Goal: Information Seeking & Learning: Learn about a topic

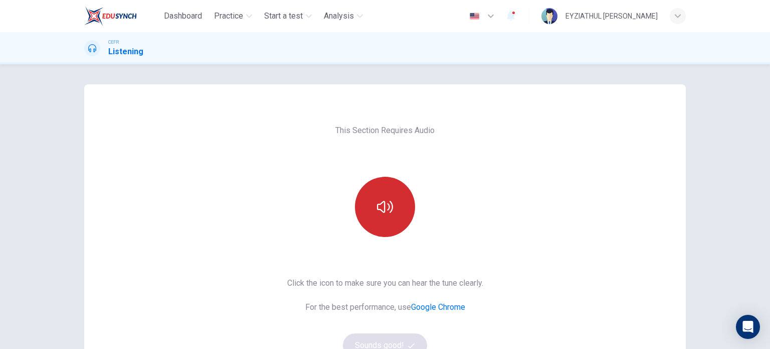
click at [365, 213] on button "button" at bounding box center [385, 207] width 60 height 60
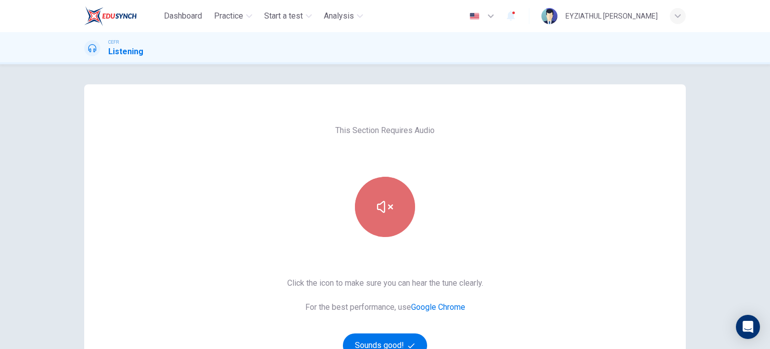
click at [385, 200] on icon "button" at bounding box center [385, 207] width 16 height 16
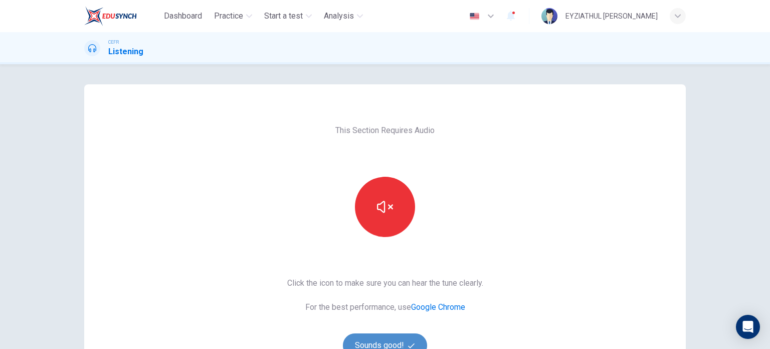
click at [388, 344] on button "Sounds good!" at bounding box center [385, 345] width 84 height 24
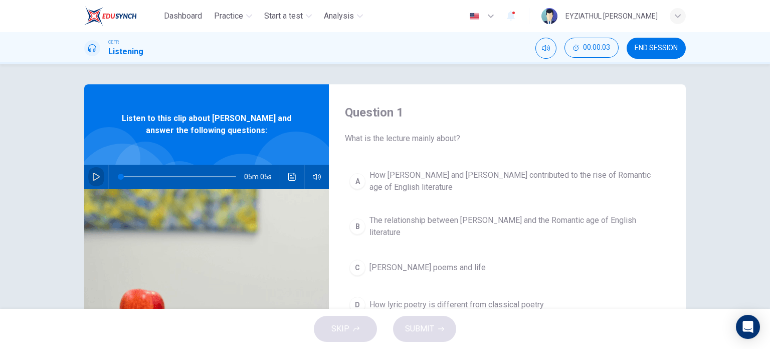
click at [96, 174] on icon "button" at bounding box center [96, 177] width 8 height 8
click at [96, 174] on icon "button" at bounding box center [96, 177] width 6 height 6
click at [96, 174] on icon "button" at bounding box center [96, 177] width 8 height 8
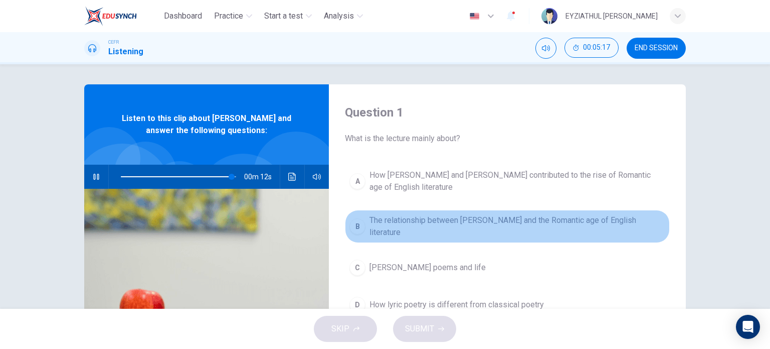
click at [381, 226] on span "The relationship between William Wordsworth and the Romantic age of English lit…" at bounding box center [518, 226] width 296 height 24
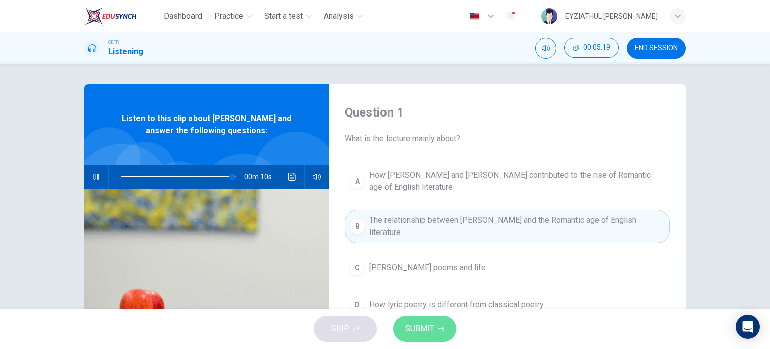
click at [429, 326] on span "SUBMIT" at bounding box center [419, 329] width 29 height 14
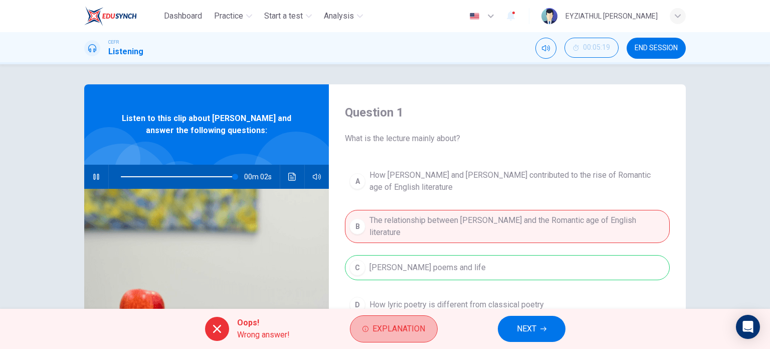
click at [429, 326] on button "Explanation" at bounding box center [394, 328] width 88 height 27
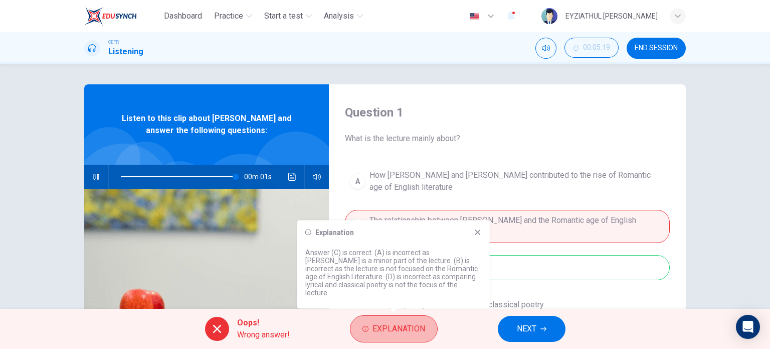
click at [429, 326] on button "Explanation" at bounding box center [394, 328] width 88 height 27
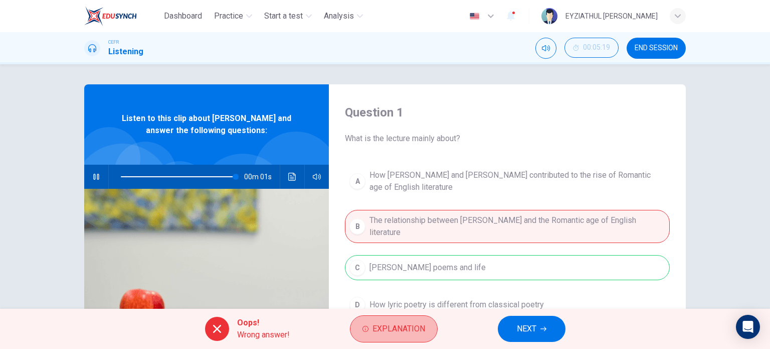
click at [429, 326] on button "Explanation" at bounding box center [394, 328] width 88 height 27
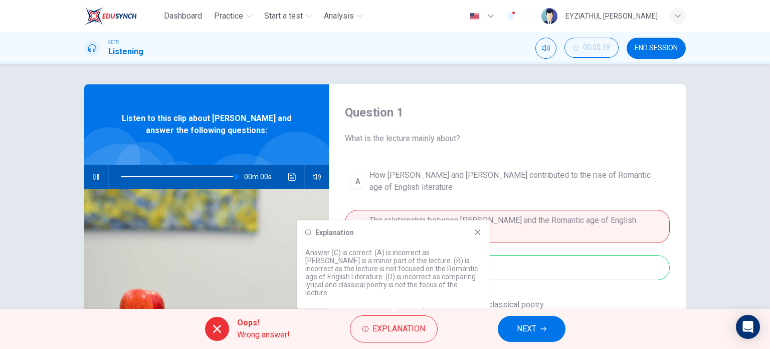
type input "0"
click at [535, 331] on span "NEXT" at bounding box center [527, 329] width 20 height 14
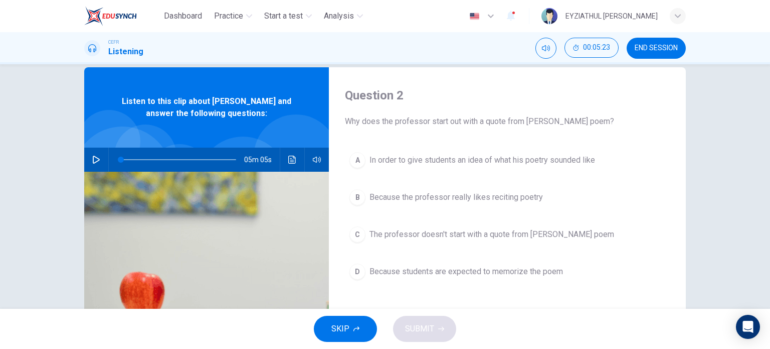
scroll to position [20, 0]
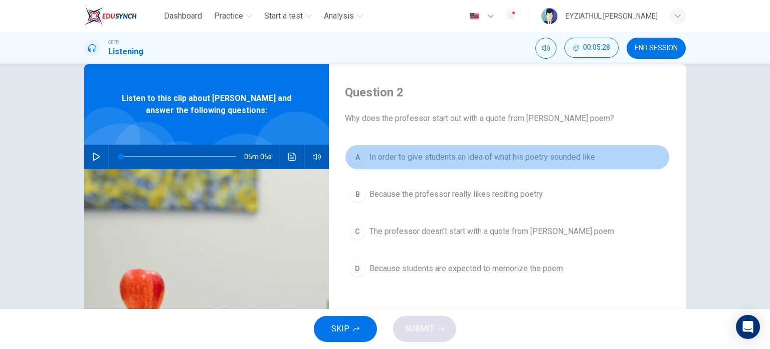
click at [470, 155] on span "In order to give students an idea of what his poetry sounded like" at bounding box center [483, 157] width 226 height 12
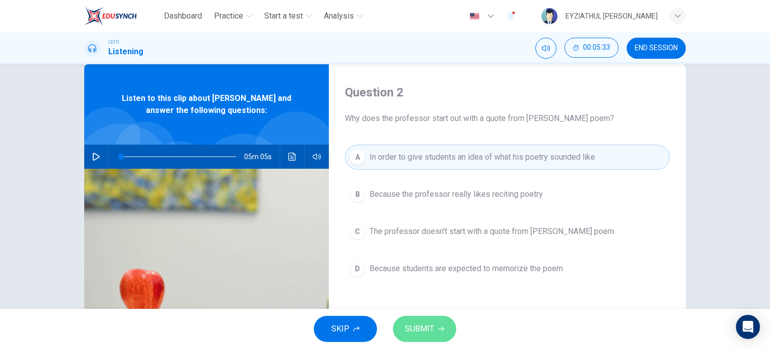
click at [433, 325] on span "SUBMIT" at bounding box center [419, 329] width 29 height 14
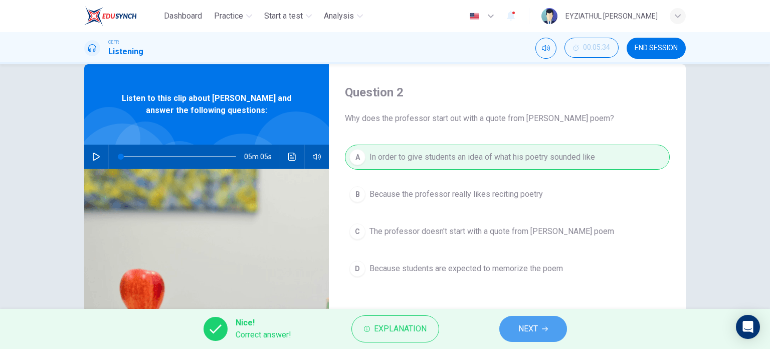
click at [534, 337] on button "NEXT" at bounding box center [534, 328] width 68 height 26
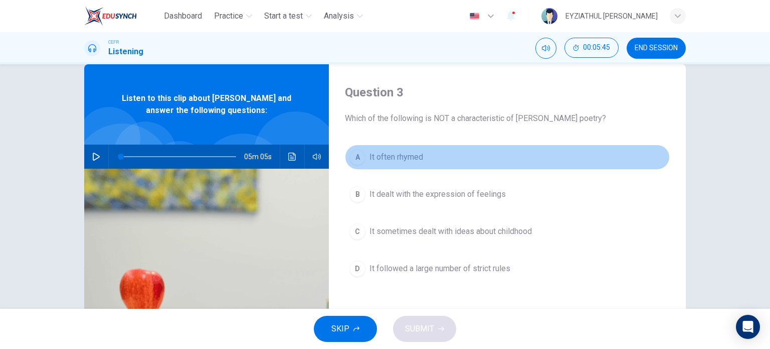
click at [389, 144] on button "A It often rhymed" at bounding box center [507, 156] width 325 height 25
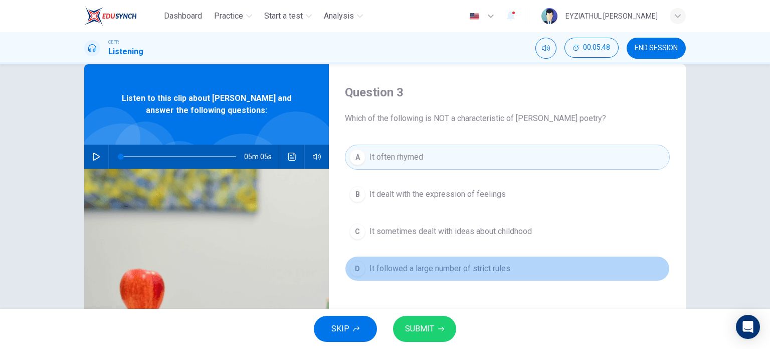
click at [443, 275] on button "D It followed a large number of strict rules" at bounding box center [507, 268] width 325 height 25
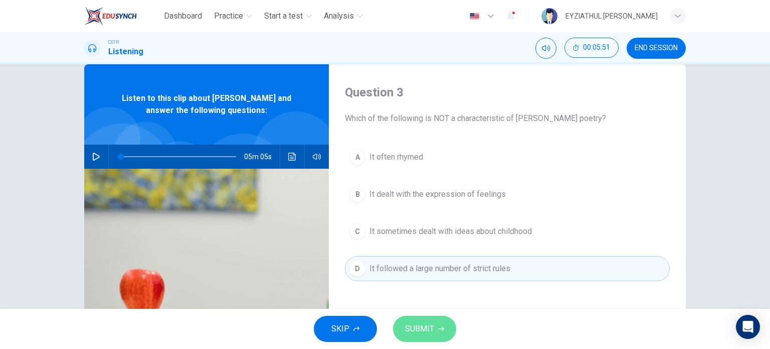
click at [440, 323] on button "SUBMIT" at bounding box center [424, 328] width 63 height 26
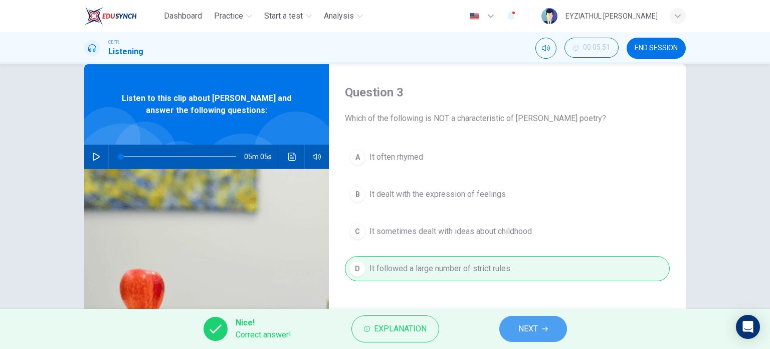
click at [518, 332] on button "NEXT" at bounding box center [534, 328] width 68 height 26
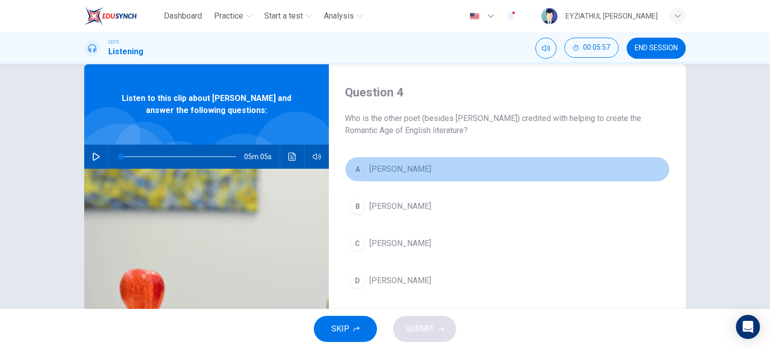
click at [414, 174] on span "Samuel Taylor Coleridge" at bounding box center [401, 169] width 62 height 12
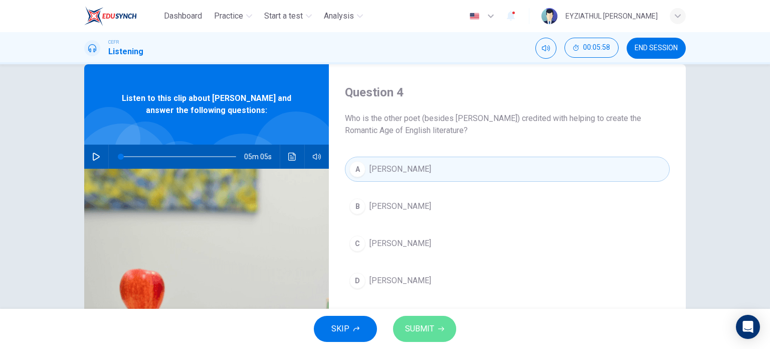
click at [431, 333] on span "SUBMIT" at bounding box center [419, 329] width 29 height 14
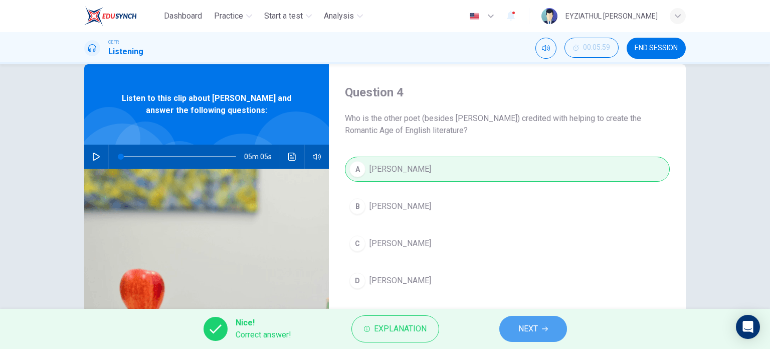
click at [514, 330] on button "NEXT" at bounding box center [534, 328] width 68 height 26
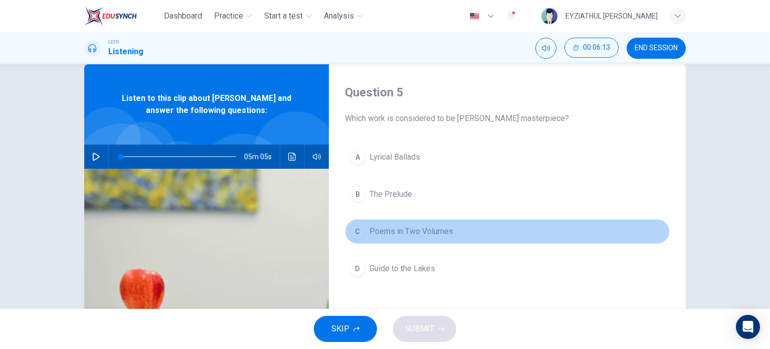
click at [403, 234] on span "Poems in Two Volumes" at bounding box center [412, 231] width 84 height 12
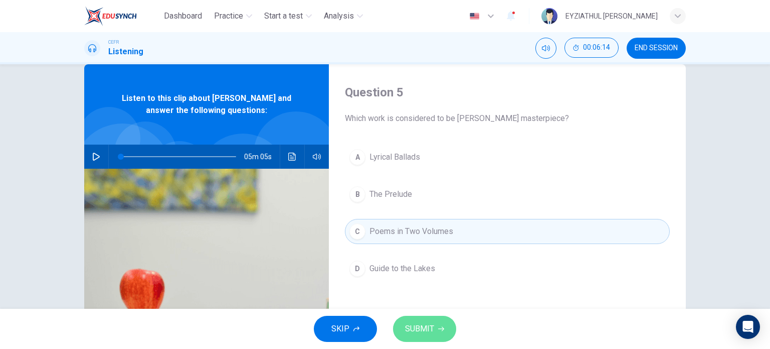
click at [431, 321] on button "SUBMIT" at bounding box center [424, 328] width 63 height 26
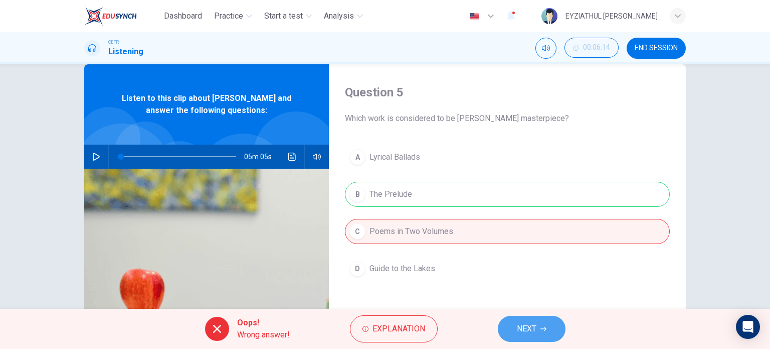
click at [508, 326] on button "NEXT" at bounding box center [532, 328] width 68 height 26
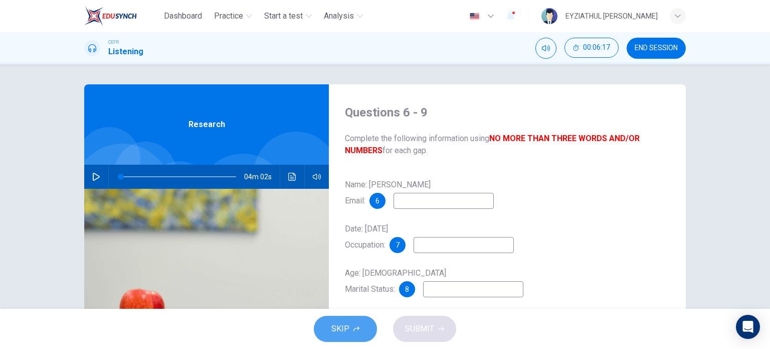
click at [356, 329] on icon "button" at bounding box center [357, 329] width 6 height 6
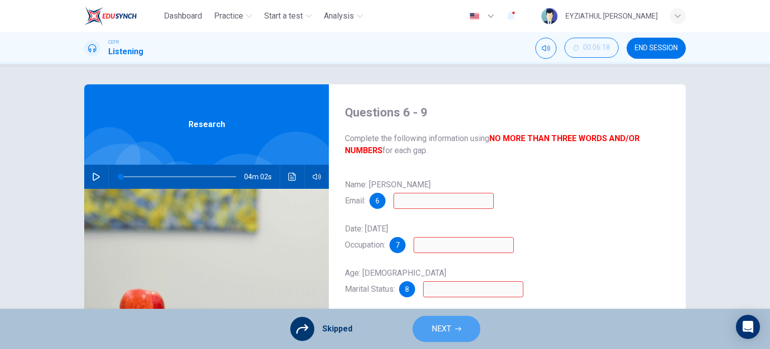
click at [437, 328] on span "NEXT" at bounding box center [442, 329] width 20 height 14
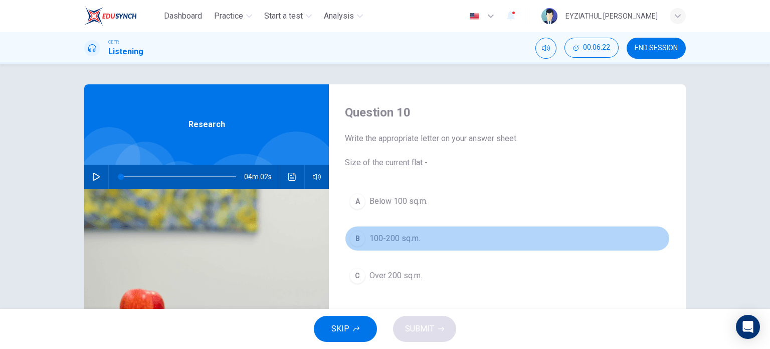
click at [416, 237] on span "100-200 sq.m." at bounding box center [395, 238] width 51 height 12
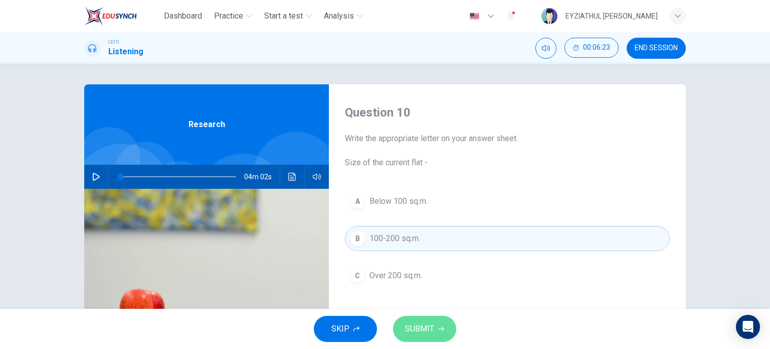
click at [416, 326] on span "SUBMIT" at bounding box center [419, 329] width 29 height 14
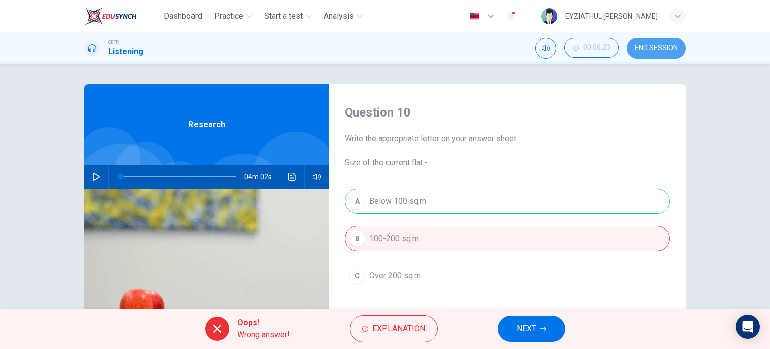
click at [650, 51] on span "END SESSION" at bounding box center [656, 48] width 43 height 8
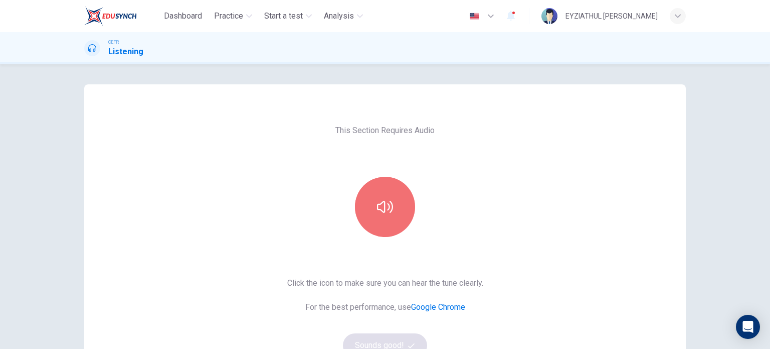
click at [385, 195] on button "button" at bounding box center [385, 207] width 60 height 60
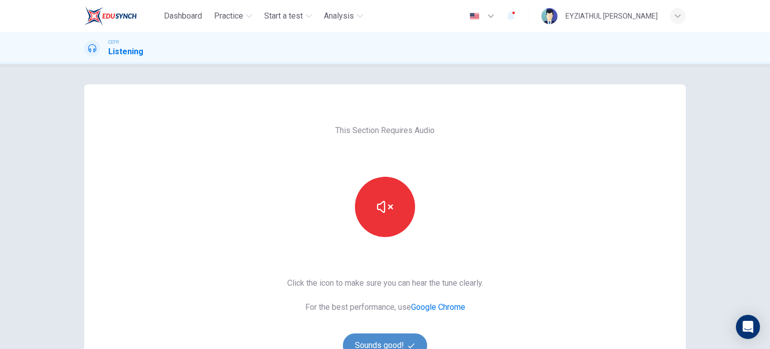
click at [368, 337] on button "Sounds good!" at bounding box center [385, 345] width 84 height 24
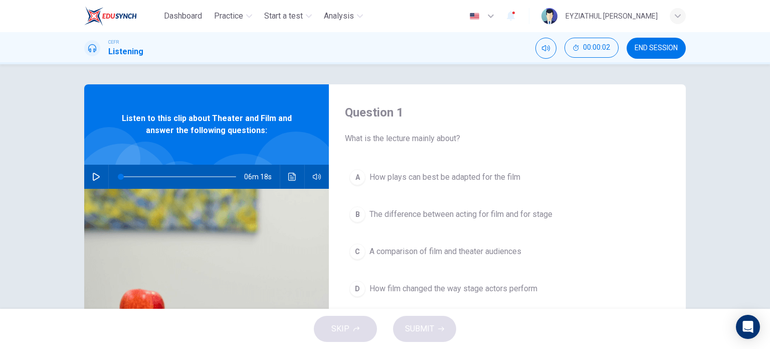
click at [89, 170] on button "button" at bounding box center [96, 177] width 16 height 24
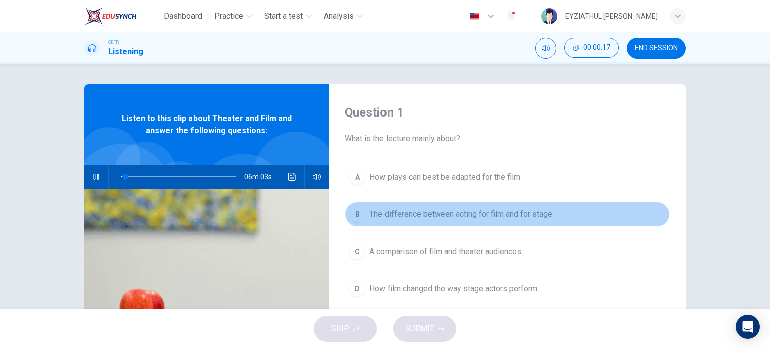
click at [413, 225] on button "B The difference between acting for film and for stage" at bounding box center [507, 214] width 325 height 25
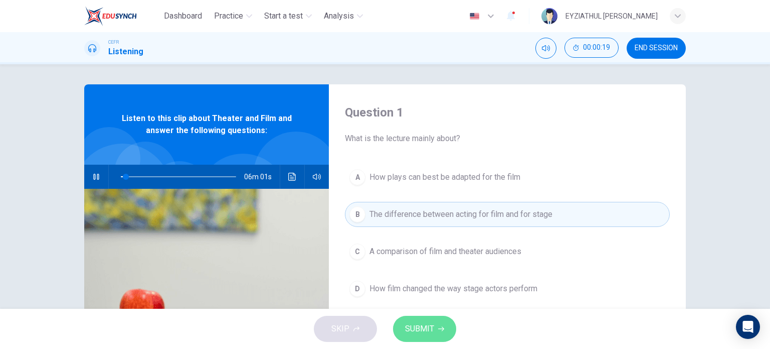
click at [419, 327] on span "SUBMIT" at bounding box center [419, 329] width 29 height 14
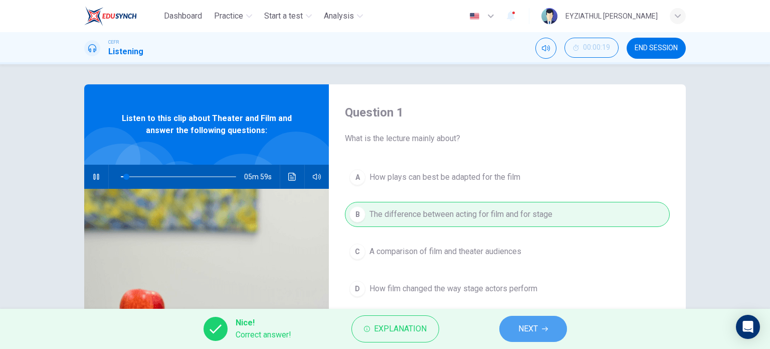
click at [519, 330] on span "NEXT" at bounding box center [529, 329] width 20 height 14
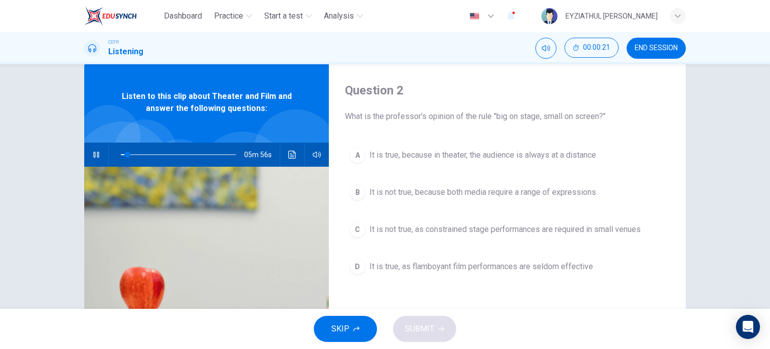
scroll to position [26, 0]
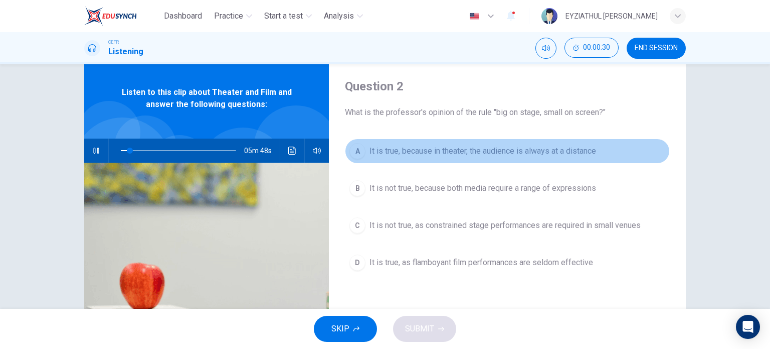
click at [468, 154] on span "It is true, because in theater, the audience is always at a distance" at bounding box center [483, 151] width 227 height 12
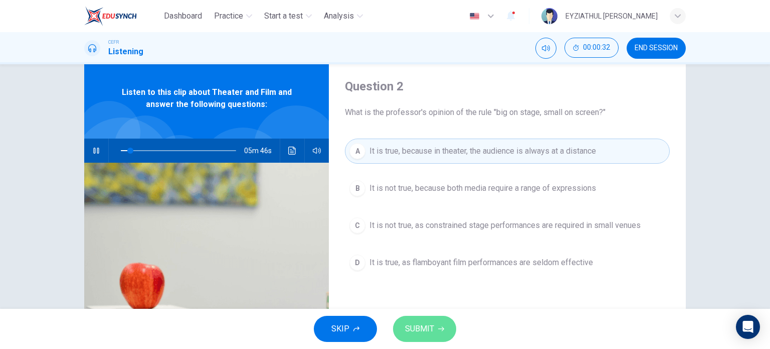
click at [428, 318] on button "SUBMIT" at bounding box center [424, 328] width 63 height 26
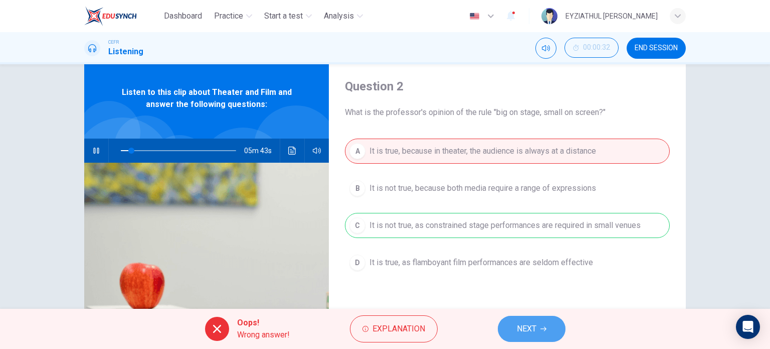
click at [535, 322] on span "NEXT" at bounding box center [527, 329] width 20 height 14
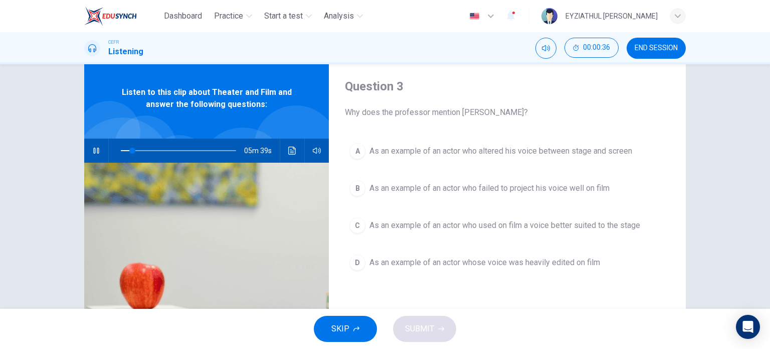
type input "10"
click at [642, 46] on span "END SESSION" at bounding box center [656, 48] width 43 height 8
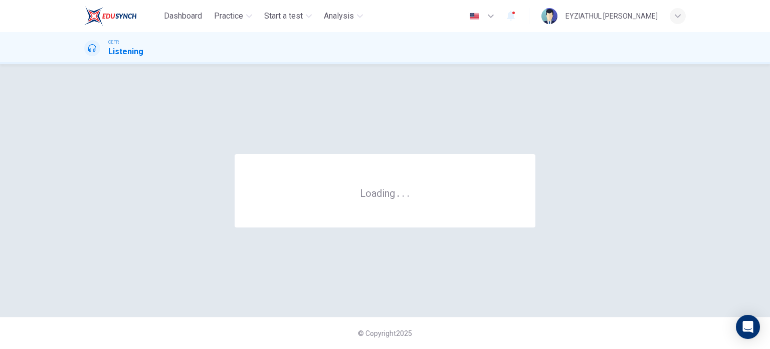
scroll to position [0, 0]
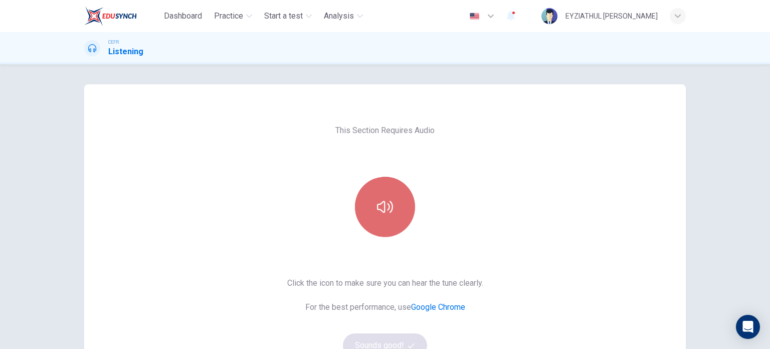
click at [383, 209] on icon "button" at bounding box center [385, 207] width 16 height 16
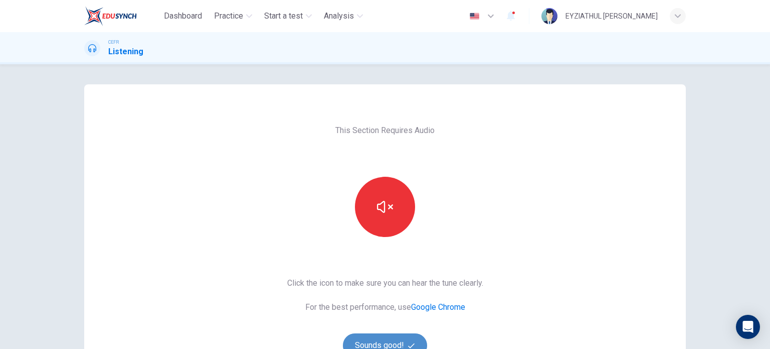
click at [373, 341] on button "Sounds good!" at bounding box center [385, 345] width 84 height 24
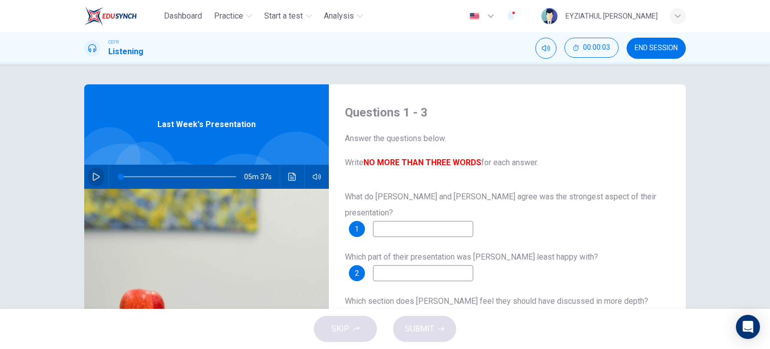
click at [93, 176] on icon "button" at bounding box center [96, 177] width 7 height 8
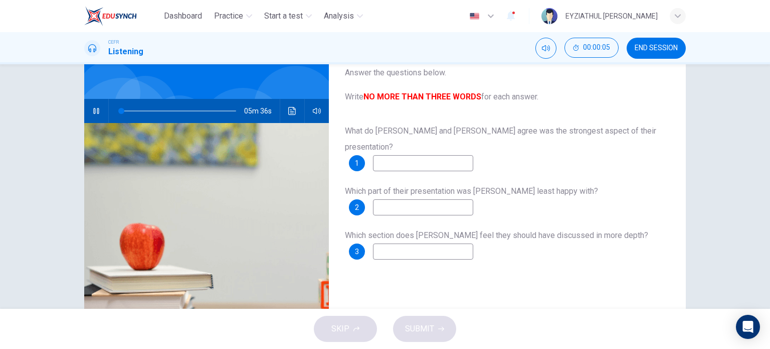
scroll to position [65, 0]
type input "1"
click at [402, 155] on input at bounding box center [423, 163] width 100 height 16
type input "22"
type input "te"
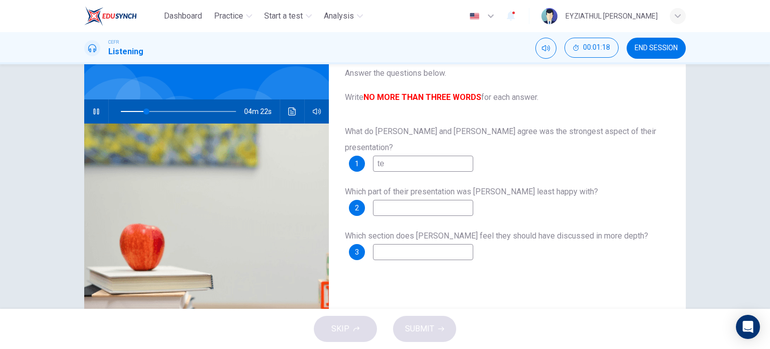
type input "22"
type input "techni"
type input "23"
type input "techniqu"
type input "23"
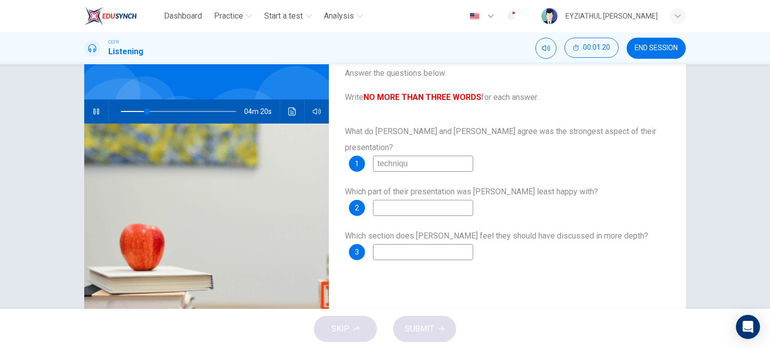
type input "technique"
type input "23"
type input "technique"
click at [409, 200] on input at bounding box center [423, 208] width 100 height 16
type input "33"
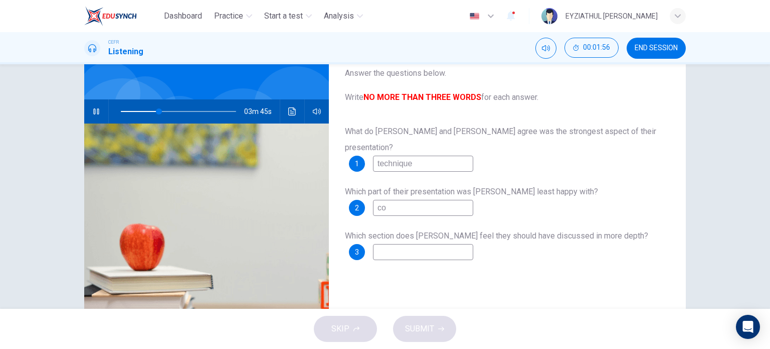
type input "c"
type input "33"
type input "34"
type input "q"
type input "34"
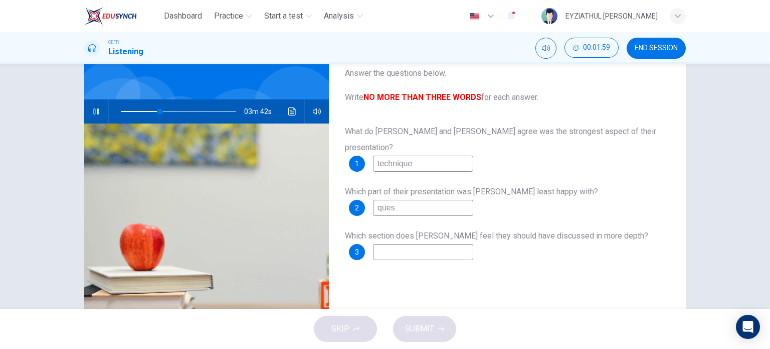
type input "quest"
type input "34"
type input "questions"
type input "38"
type input "questions"
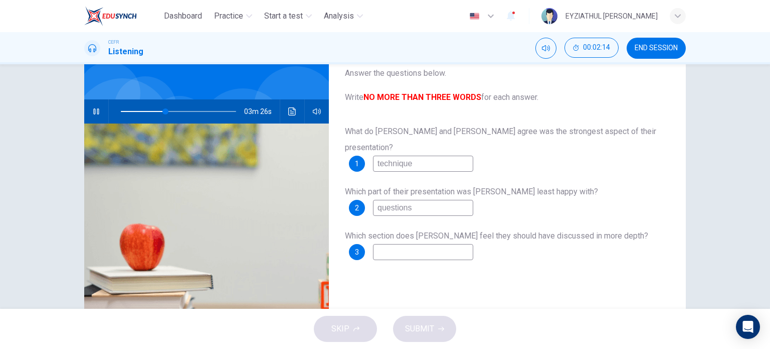
click at [417, 244] on input at bounding box center [423, 252] width 100 height 16
type input "40"
type input "s"
type input "40"
type input "so"
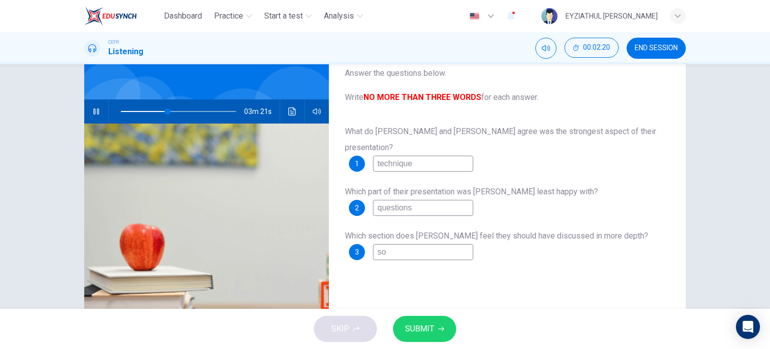
type input "40"
type input "sol"
type input "40"
type input "solu"
type input "41"
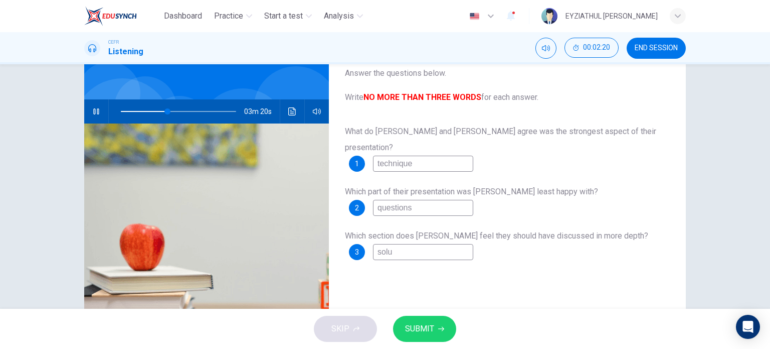
type input "solut"
type input "41"
type input "soluti"
type input "41"
type input "solutio"
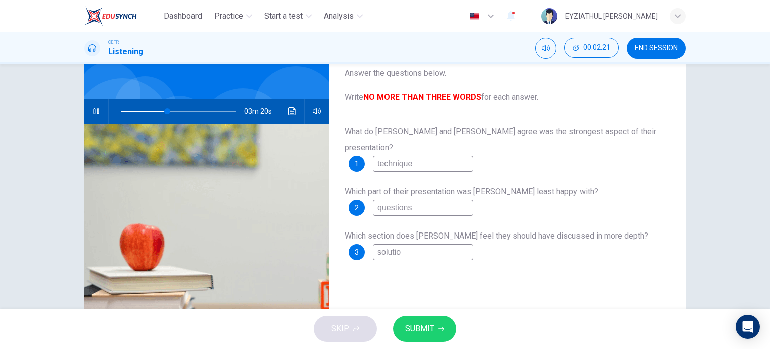
type input "41"
type input "solution"
type input "41"
type input "solutions"
type input "41"
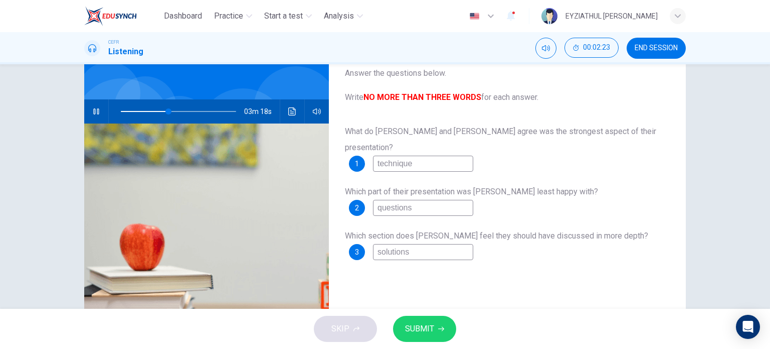
type input "solutions"
click at [417, 337] on button "SUBMIT" at bounding box center [424, 328] width 63 height 26
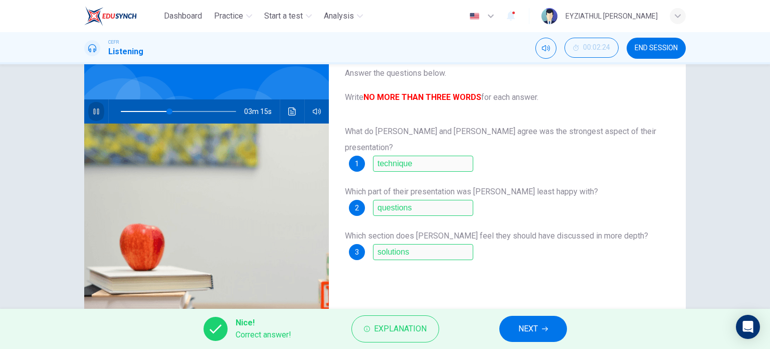
click at [93, 108] on icon "button" at bounding box center [96, 111] width 8 height 8
click at [93, 108] on icon "button" at bounding box center [96, 111] width 7 height 8
click at [519, 334] on span "NEXT" at bounding box center [529, 329] width 20 height 14
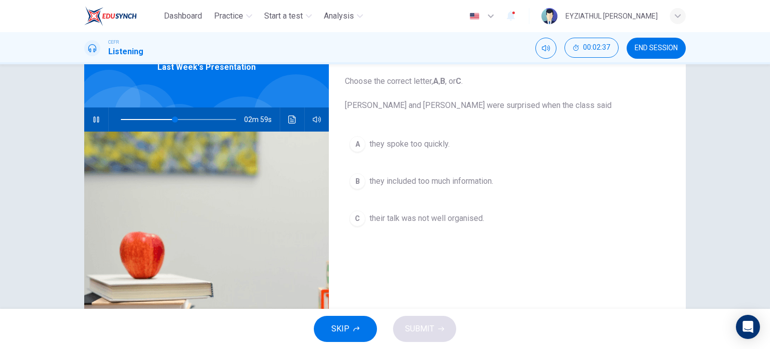
scroll to position [56, 0]
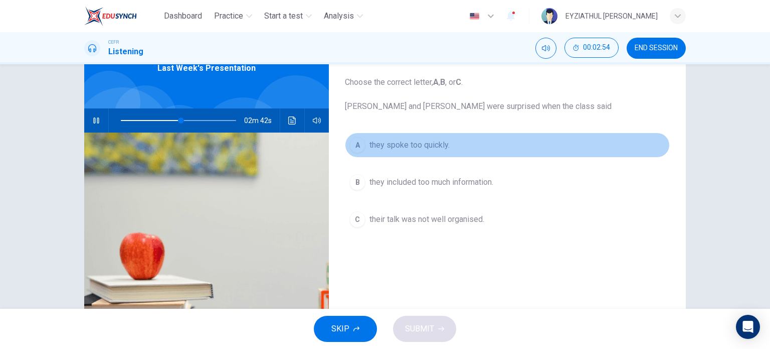
click at [413, 142] on span "they spoke too quickly." at bounding box center [410, 145] width 80 height 12
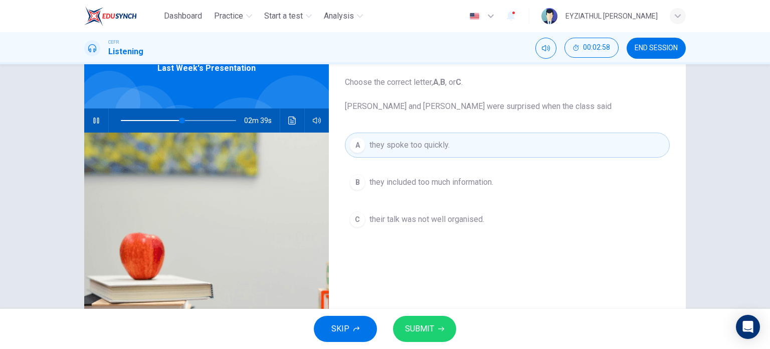
click at [430, 324] on span "SUBMIT" at bounding box center [419, 329] width 29 height 14
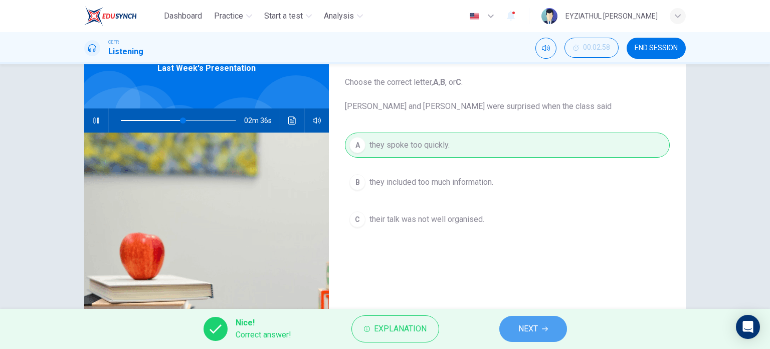
click at [520, 322] on span "NEXT" at bounding box center [529, 329] width 20 height 14
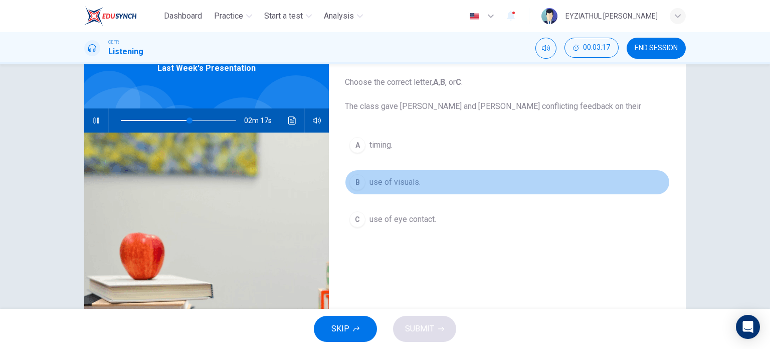
click at [401, 184] on span "use of visuals." at bounding box center [395, 182] width 51 height 12
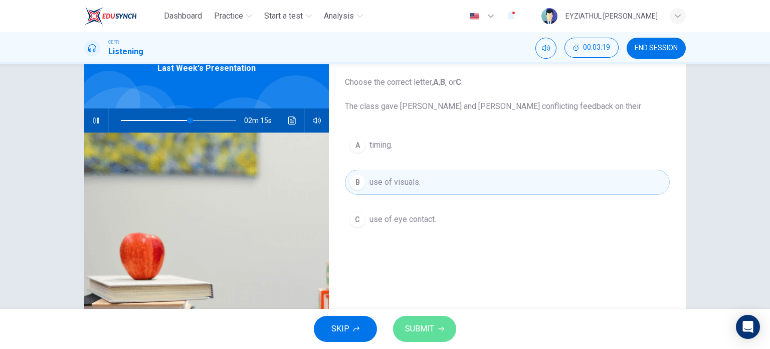
click at [433, 332] on span "SUBMIT" at bounding box center [419, 329] width 29 height 14
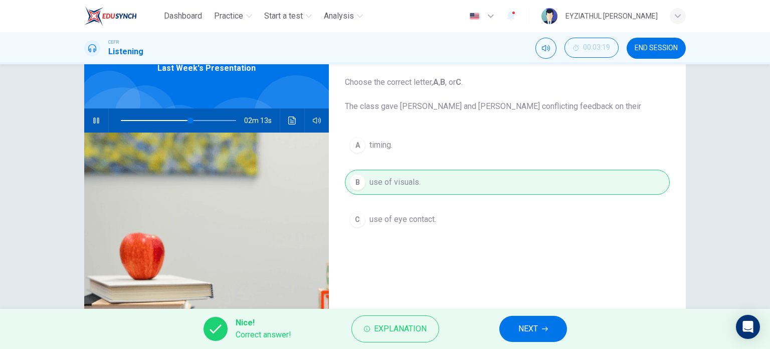
click at [531, 342] on div "Nice! Correct answer! Explanation NEXT" at bounding box center [385, 328] width 770 height 40
click at [531, 339] on button "NEXT" at bounding box center [534, 328] width 68 height 26
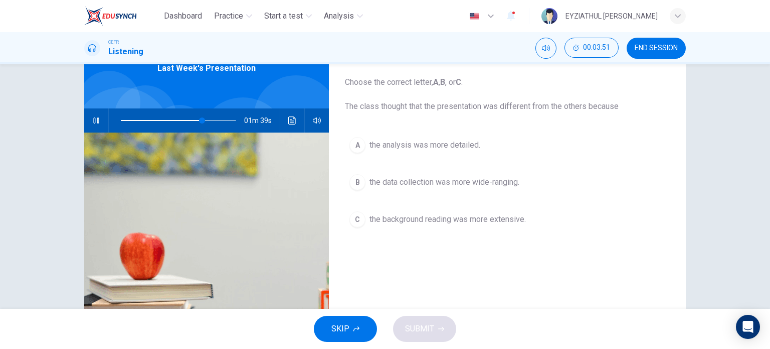
click at [406, 186] on span "the data collection was more wide-ranging." at bounding box center [445, 182] width 150 height 12
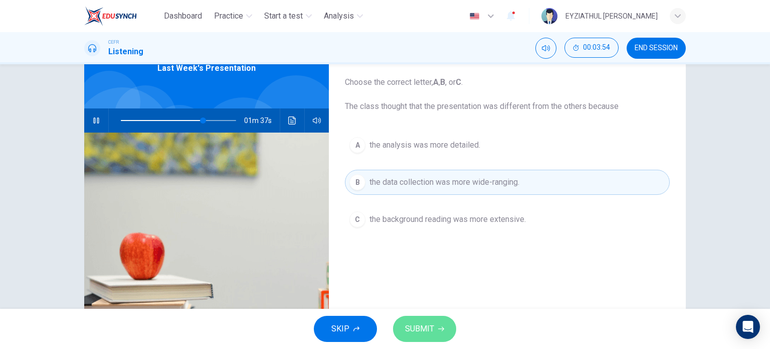
click at [431, 328] on span "SUBMIT" at bounding box center [419, 329] width 29 height 14
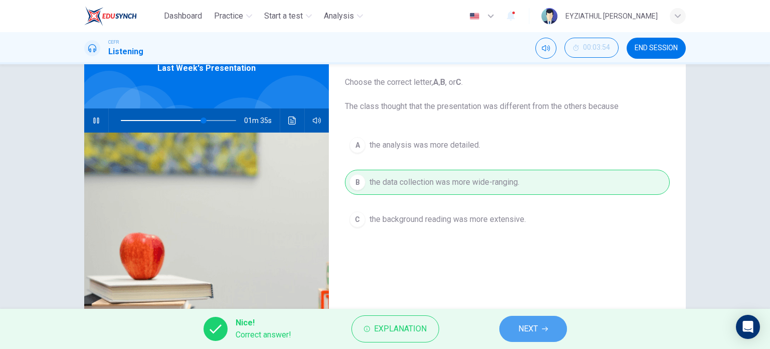
click at [516, 339] on button "NEXT" at bounding box center [534, 328] width 68 height 26
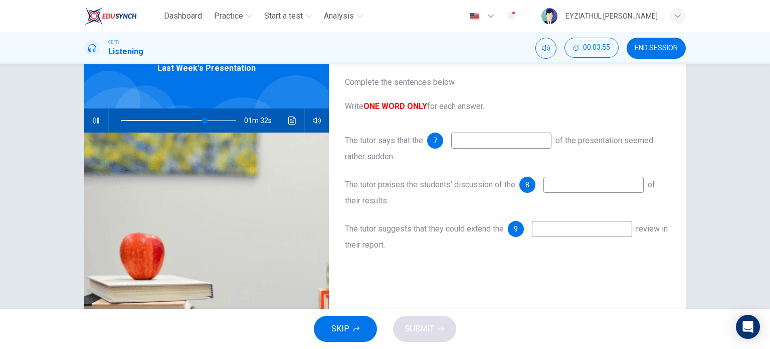
click at [478, 142] on input at bounding box center [501, 140] width 100 height 16
type input "87"
type input "endi"
type input "87"
type input "ending"
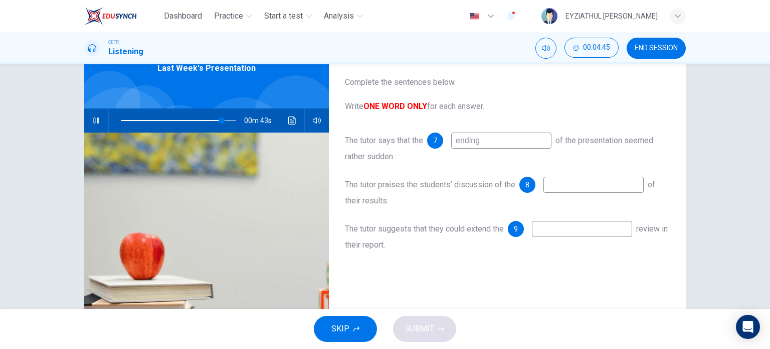
type input "87"
type input "ending"
click at [563, 182] on input at bounding box center [594, 185] width 100 height 16
type input "94"
type input "e"
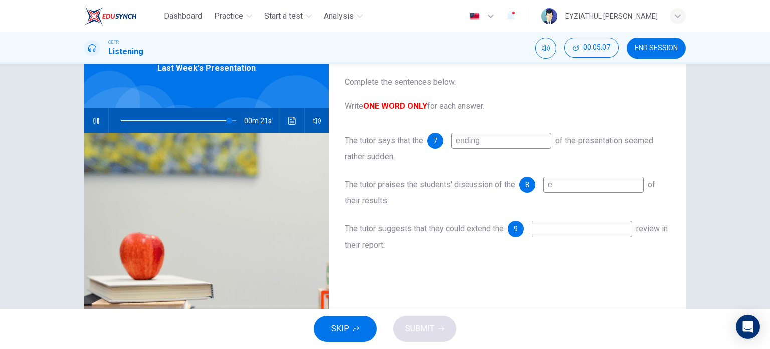
type input "94"
type input "exp"
type input "94"
type input "explai"
type input "95"
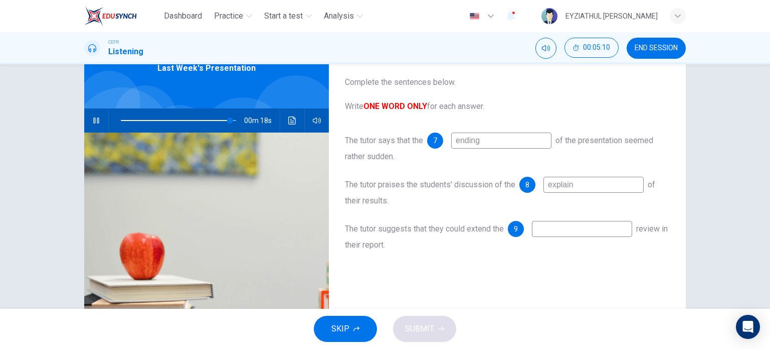
type input "explain"
type input "98"
type input "explain"
click at [550, 230] on input at bounding box center [582, 229] width 100 height 16
type input "l"
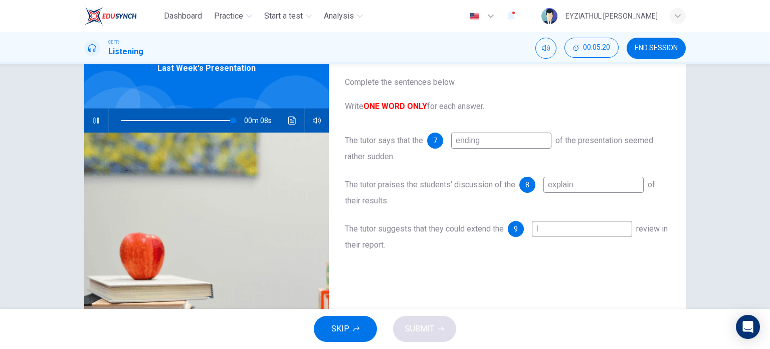
type input "98"
type input "li"
type input "98"
type input "lite"
type input "98"
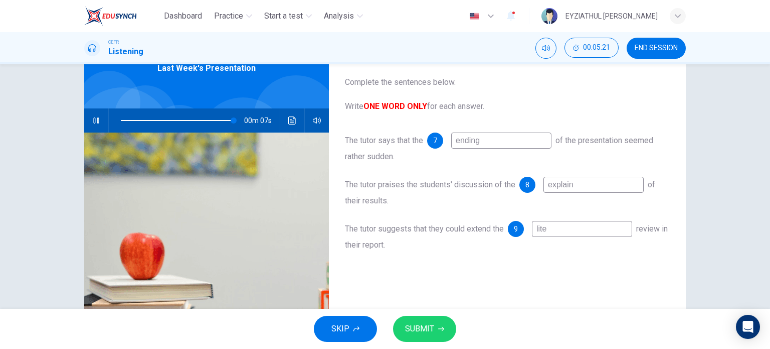
type input "liter"
type input "98"
type input "literat"
type input "98"
type input "literatu"
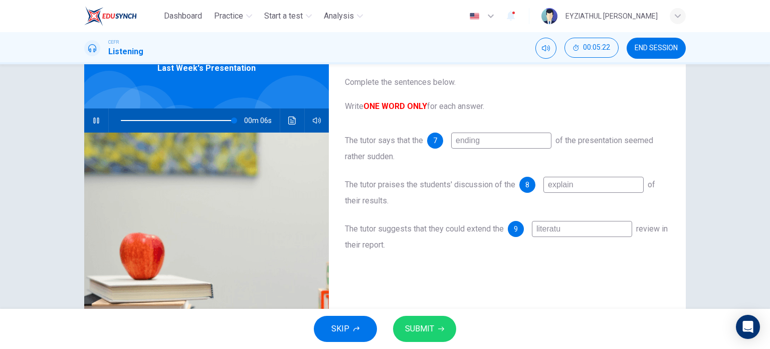
type input "98"
type input "literatur"
type input "98"
type input "literature"
type input "0"
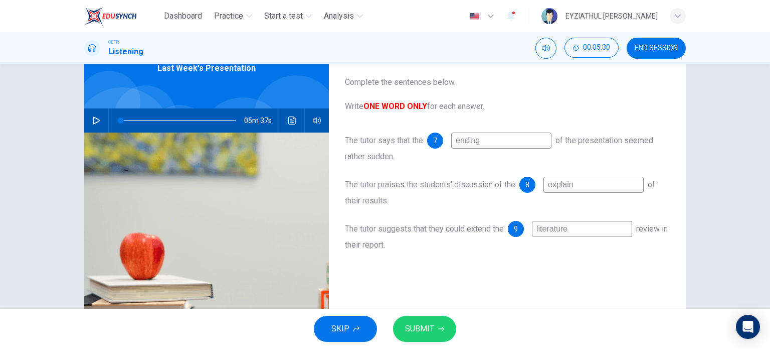
type input "literature"
click at [439, 337] on button "SUBMIT" at bounding box center [424, 328] width 63 height 26
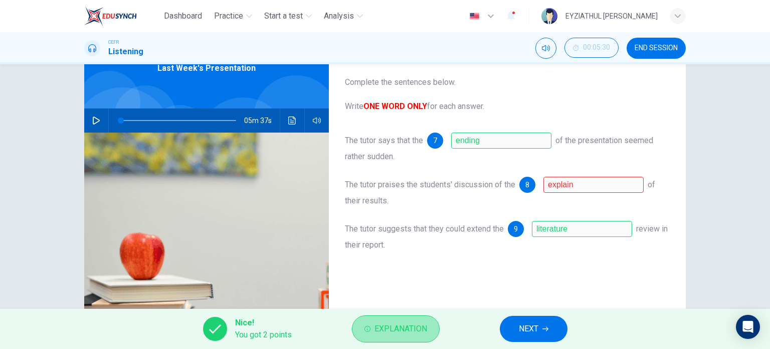
click at [405, 331] on span "Explanation" at bounding box center [401, 329] width 53 height 14
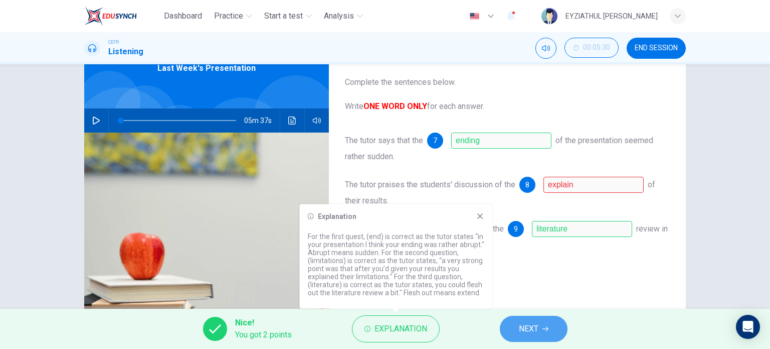
click at [518, 330] on button "NEXT" at bounding box center [534, 328] width 68 height 26
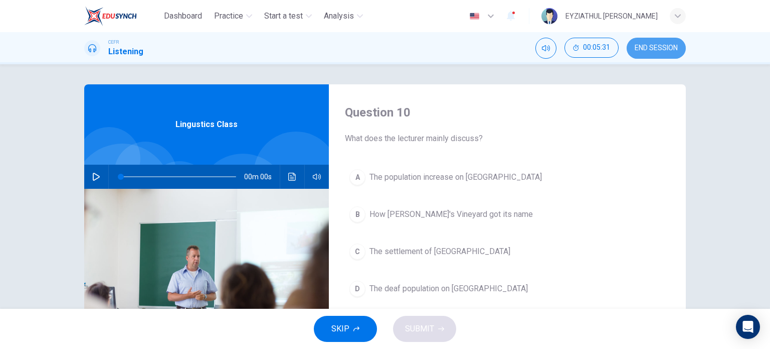
click at [650, 45] on span "END SESSION" at bounding box center [656, 48] width 43 height 8
